Goal: Check status

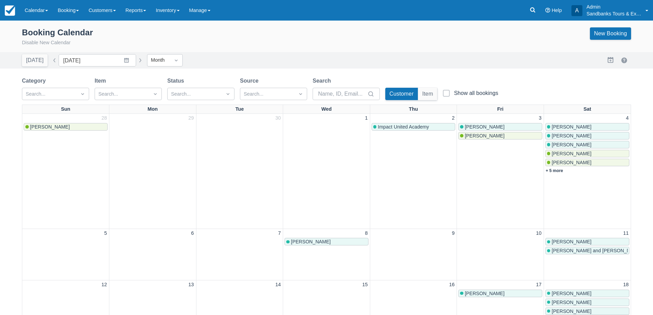
click at [481, 139] on link "Melanie DeLisle" at bounding box center [500, 136] width 84 height 8
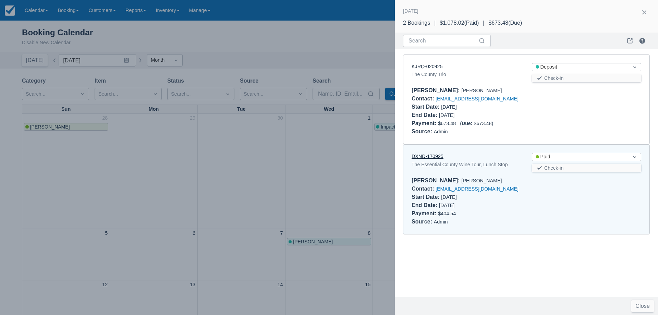
click at [430, 155] on link "DXND-170925" at bounding box center [428, 156] width 32 height 5
click at [270, 203] on div at bounding box center [329, 157] width 658 height 315
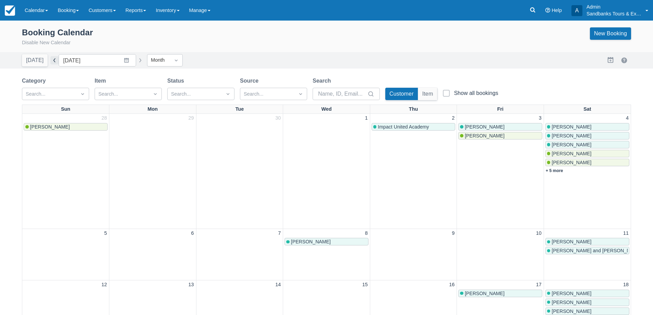
click at [51, 62] on button "button" at bounding box center [54, 60] width 8 height 8
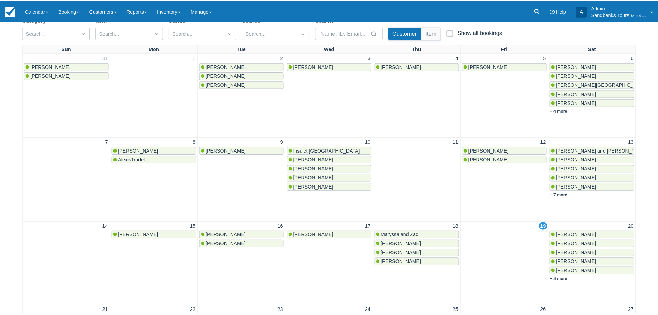
scroll to position [206, 0]
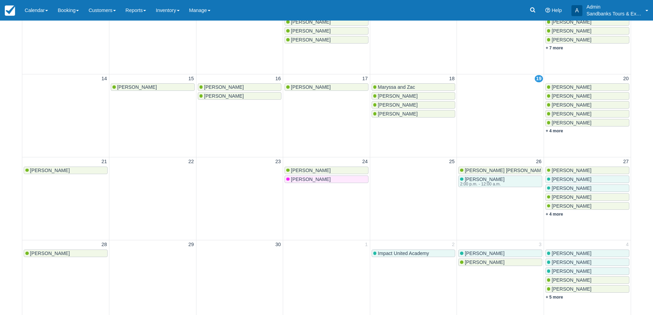
click at [570, 86] on span "Christina Caruso" at bounding box center [572, 86] width 40 height 5
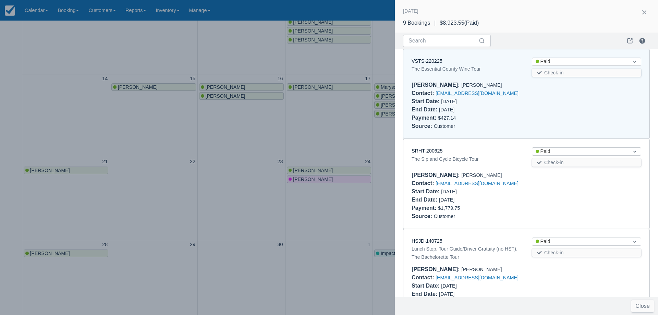
scroll to position [0, 0]
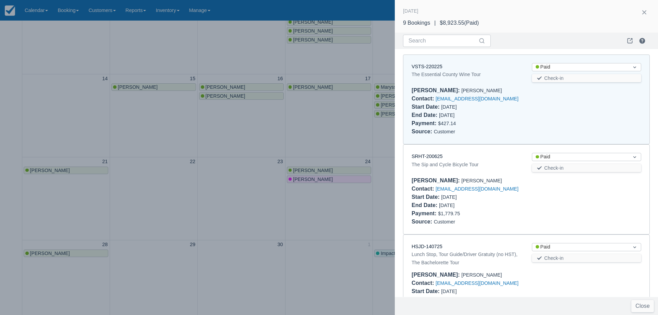
click at [91, 33] on div at bounding box center [329, 157] width 658 height 315
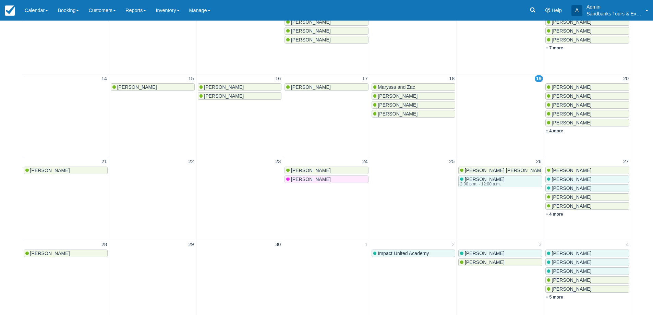
click at [557, 130] on link "+ 4 more" at bounding box center [554, 131] width 17 height 5
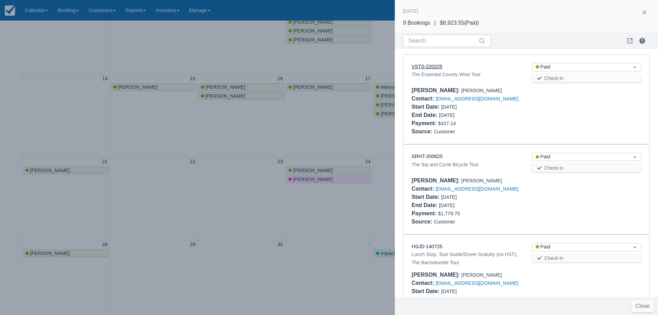
click at [441, 66] on link "VSTS-220225" at bounding box center [427, 66] width 31 height 5
click at [430, 157] on link "SRHT-200625" at bounding box center [427, 156] width 31 height 5
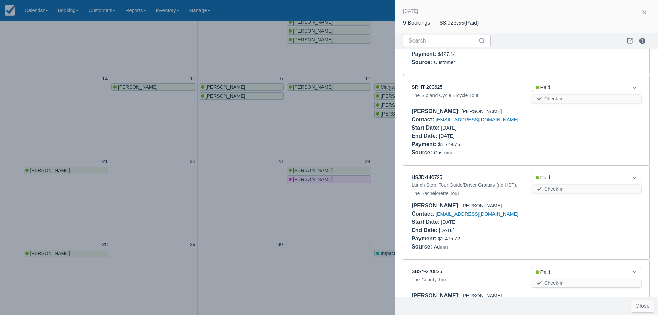
scroll to position [103, 0]
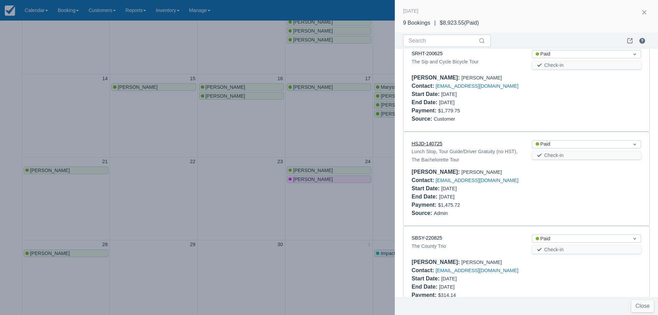
click at [433, 145] on link "HSJD-140725" at bounding box center [427, 143] width 31 height 5
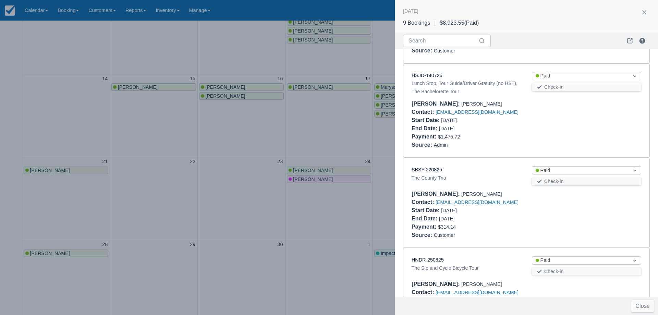
scroll to position [171, 0]
click at [435, 173] on div "SBSY-220825" at bounding box center [466, 170] width 109 height 8
click at [435, 171] on link "SBSY-220825" at bounding box center [427, 169] width 31 height 5
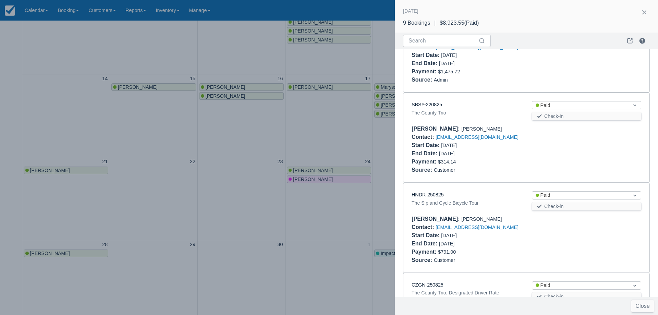
scroll to position [240, 0]
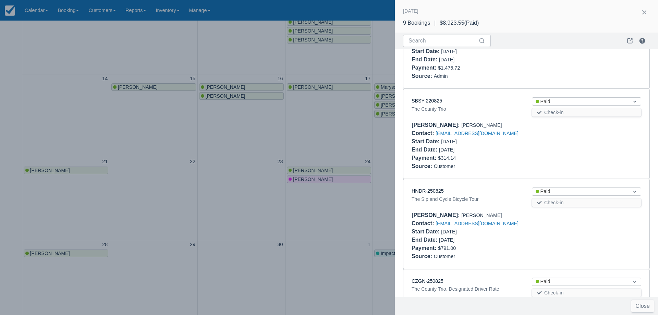
click at [441, 188] on link "HNDR-250825" at bounding box center [428, 190] width 32 height 5
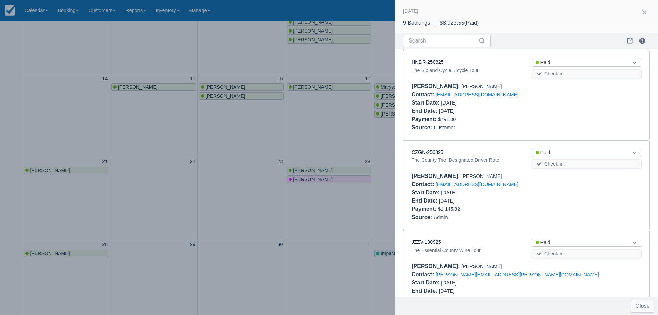
scroll to position [377, 0]
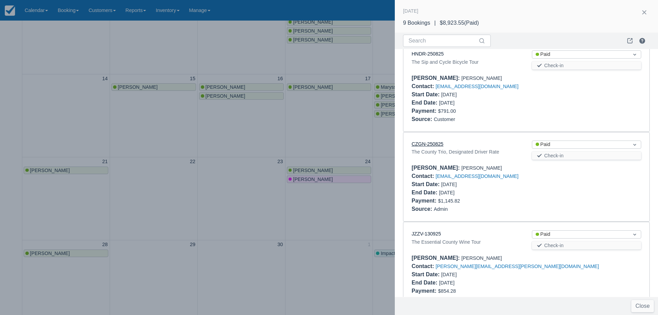
click at [437, 143] on link "CZGN-250825" at bounding box center [428, 143] width 32 height 5
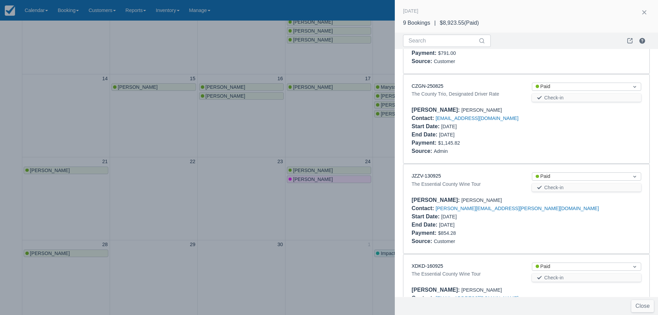
scroll to position [446, 0]
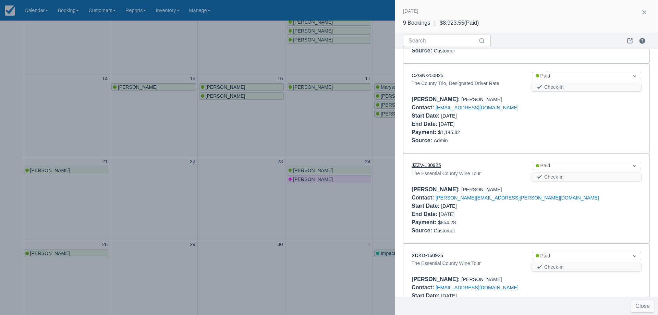
click at [435, 164] on link "JZZV-130925" at bounding box center [426, 165] width 29 height 5
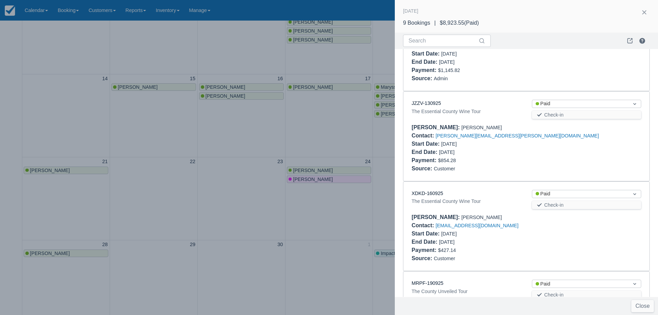
scroll to position [514, 0]
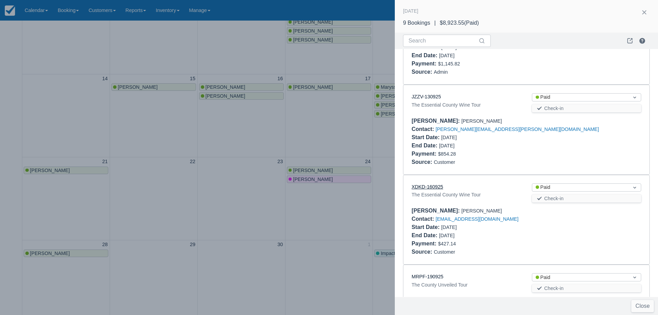
click at [432, 188] on link "XDKD-160925" at bounding box center [428, 186] width 32 height 5
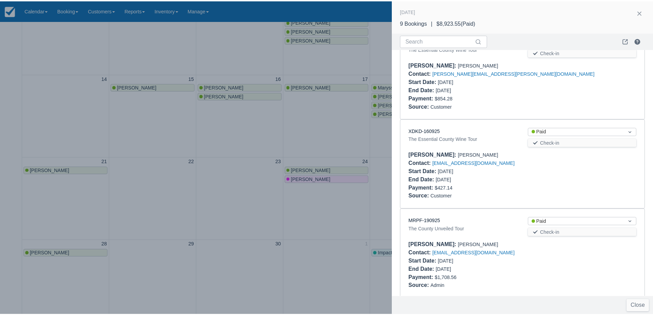
scroll to position [578, 0]
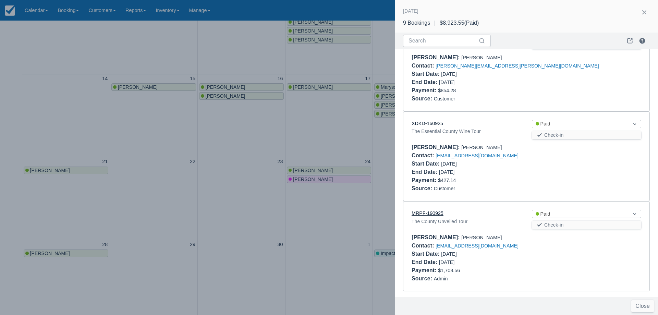
click at [432, 212] on link "MRPF-190925" at bounding box center [428, 213] width 32 height 5
click at [260, 144] on div at bounding box center [329, 157] width 658 height 315
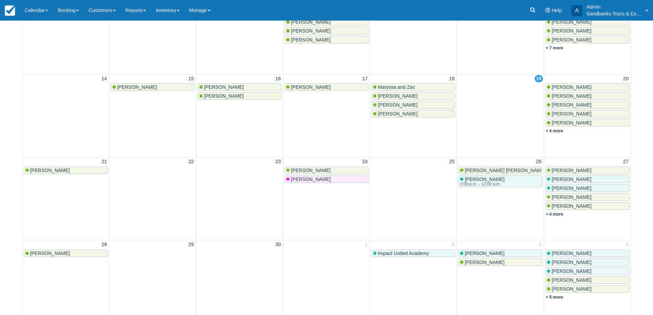
scroll to position [0, 0]
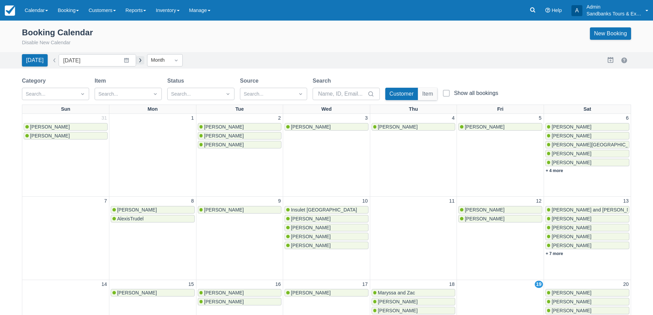
click at [136, 61] on button "button" at bounding box center [140, 60] width 8 height 8
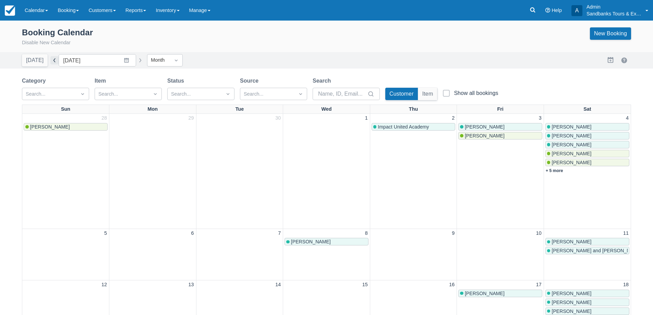
click at [54, 63] on button "button" at bounding box center [54, 60] width 8 height 8
type input "[DATE]"
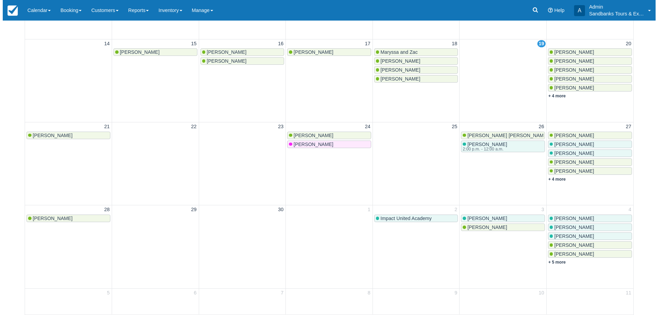
scroll to position [138, 0]
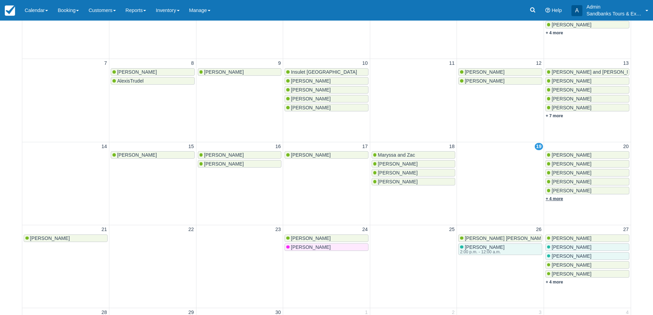
click at [559, 199] on link "+ 4 more" at bounding box center [554, 198] width 17 height 5
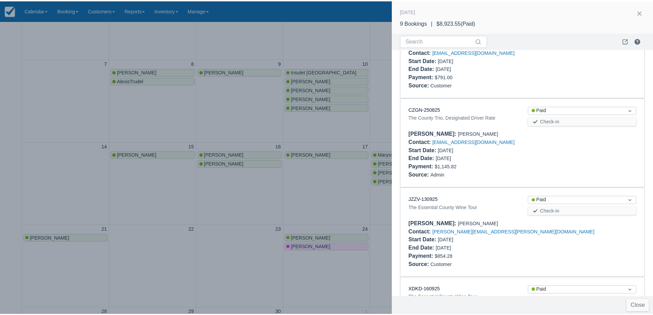
scroll to position [578, 0]
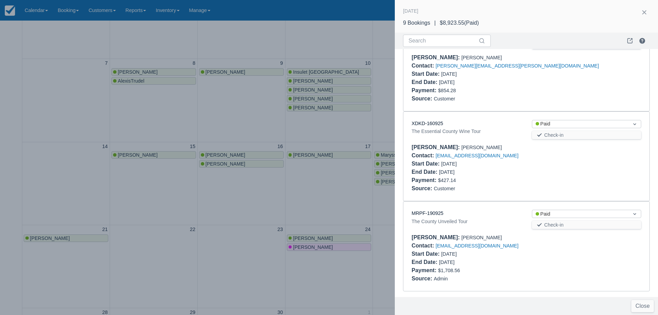
click at [244, 192] on div at bounding box center [329, 157] width 658 height 315
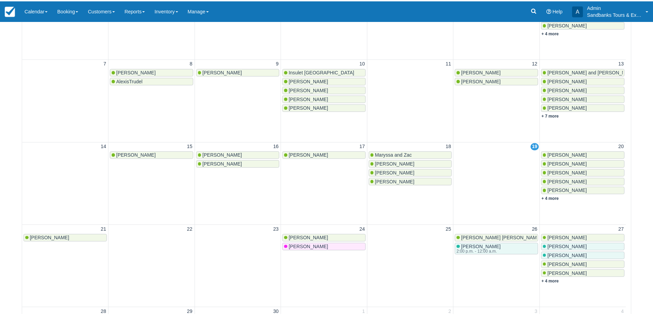
scroll to position [0, 0]
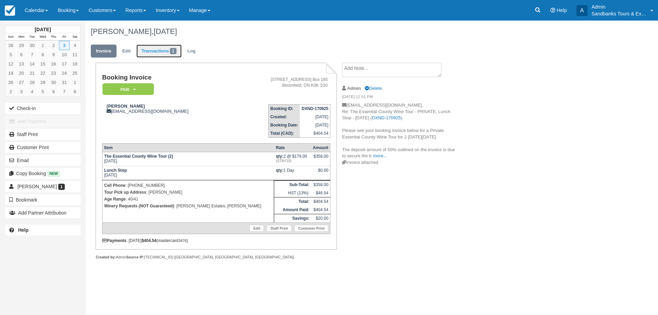
click at [161, 51] on link "Transactions 1" at bounding box center [158, 51] width 45 height 13
